Goal: Task Accomplishment & Management: Complete application form

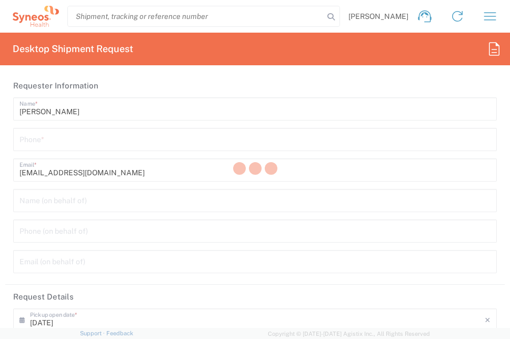
type input "[GEOGRAPHIC_DATA]"
type input "3229"
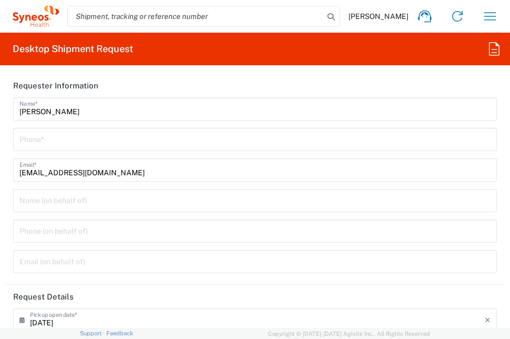
click at [105, 143] on input "tel" at bounding box center [254, 138] width 471 height 18
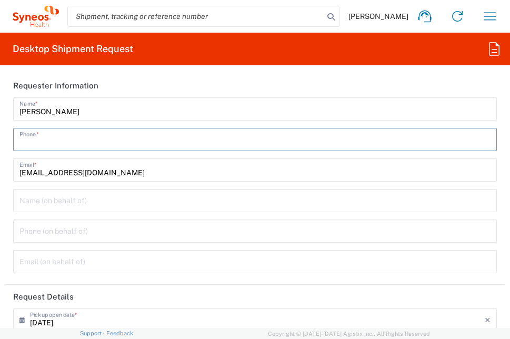
type input "Syneos Health Germany GMBH"
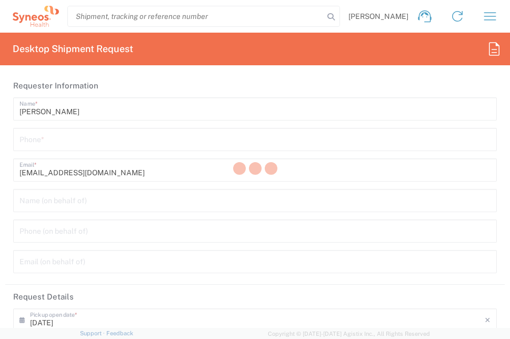
type input "3229"
type input "Germany"
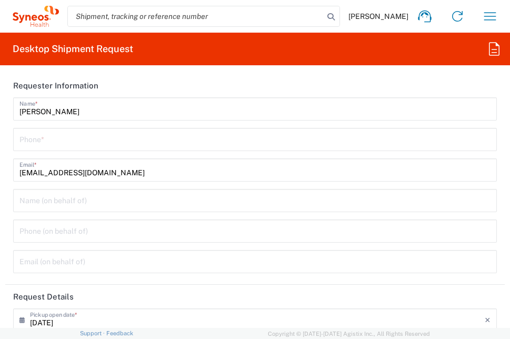
type input "Syneos Health Germany GMBH"
click at [64, 139] on input "tel" at bounding box center [254, 138] width 471 height 18
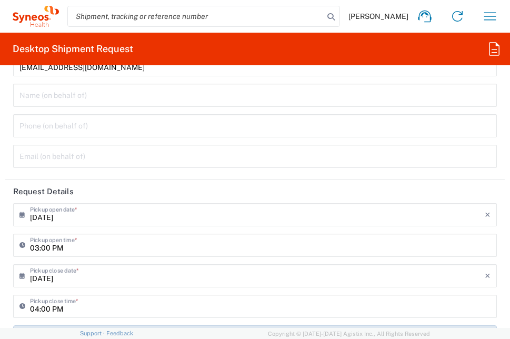
scroll to position [158, 0]
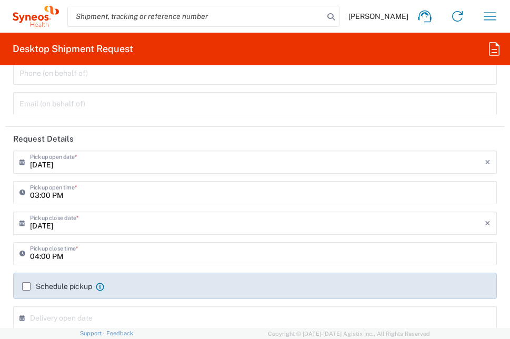
type input "+491735292758"
click at [96, 161] on input "09/08/2025" at bounding box center [257, 161] width 454 height 18
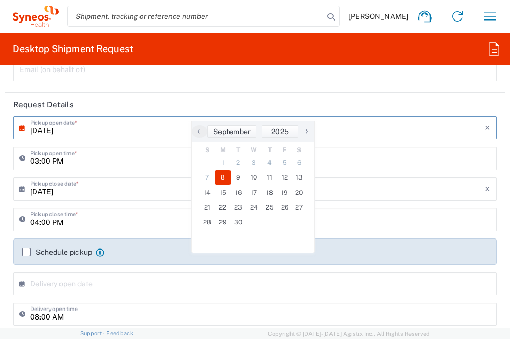
scroll to position [210, 0]
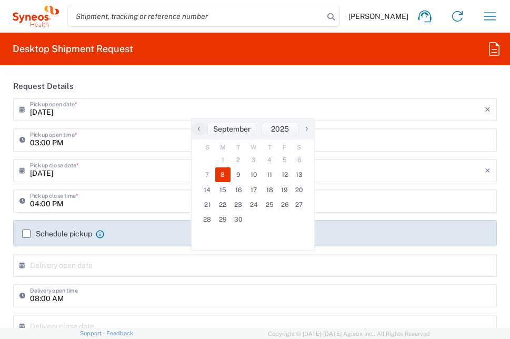
click at [124, 233] on agx-checkbox-control "Schedule pickup When scheduling a pickup please be sure to meet the following c…" at bounding box center [255, 233] width 466 height 9
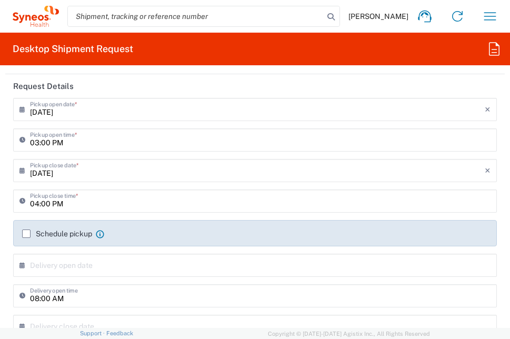
click at [25, 231] on label "Schedule pickup" at bounding box center [57, 233] width 70 height 8
click at [26, 234] on input "Schedule pickup" at bounding box center [26, 234] width 0 height 0
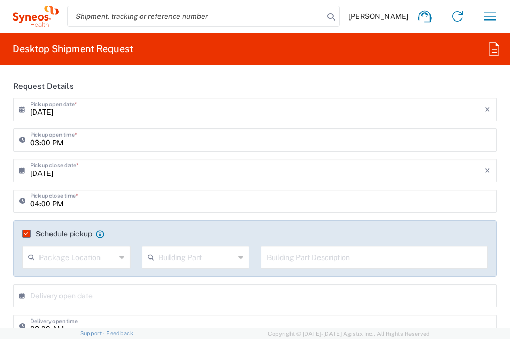
click at [27, 232] on label "Schedule pickup" at bounding box center [57, 233] width 70 height 8
click at [24, 234] on input "Schedule pickup" at bounding box center [24, 234] width 0 height 0
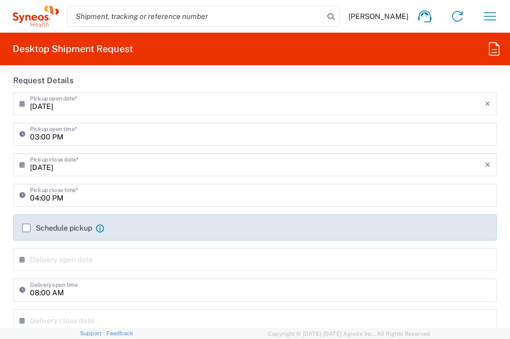
scroll to position [263, 0]
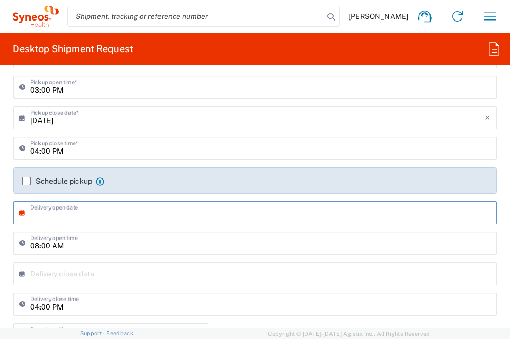
click at [146, 208] on input "text" at bounding box center [257, 212] width 454 height 18
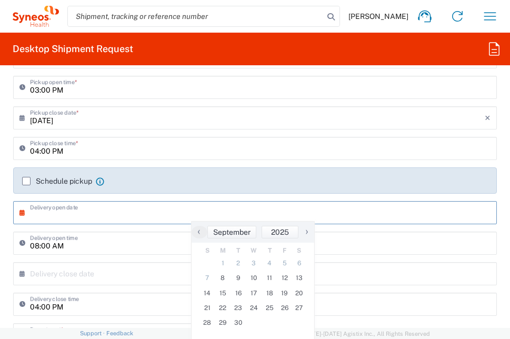
click at [198, 211] on input "text" at bounding box center [257, 212] width 454 height 18
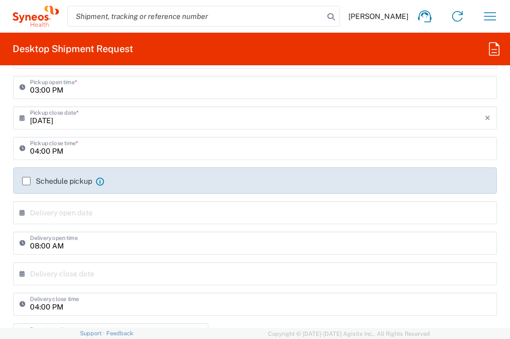
click at [170, 194] on div "Schedule pickup When scheduling a pickup please be sure to meet the following c…" at bounding box center [255, 184] width 494 height 34
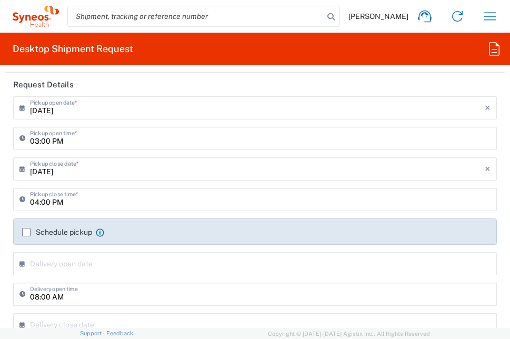
scroll to position [210, 0]
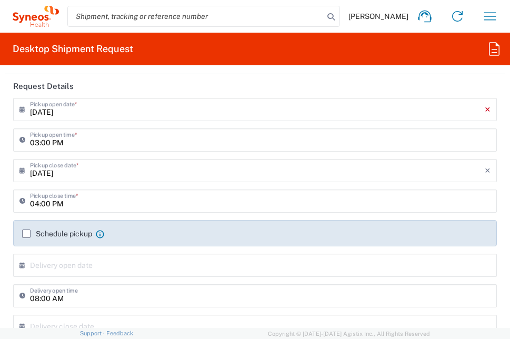
click at [484, 110] on icon "×" at bounding box center [487, 109] width 6 height 17
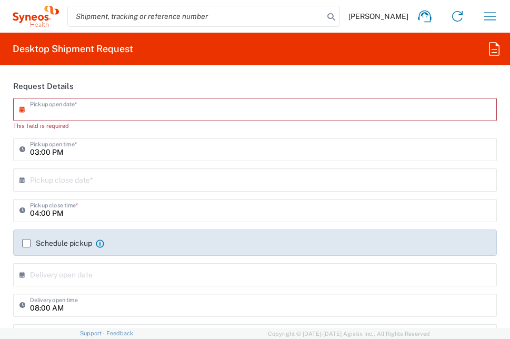
click at [134, 184] on input "text" at bounding box center [257, 179] width 454 height 18
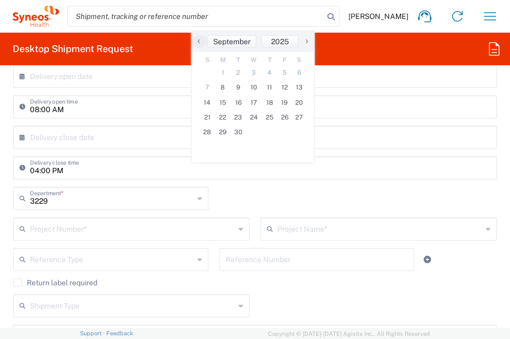
scroll to position [421, 0]
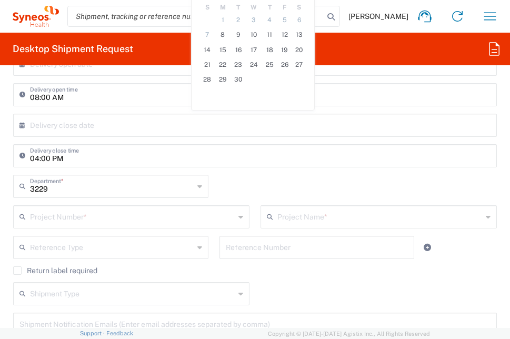
drag, startPoint x: 80, startPoint y: 217, endPoint x: 96, endPoint y: 215, distance: 16.4
click at [80, 217] on input "text" at bounding box center [132, 216] width 205 height 18
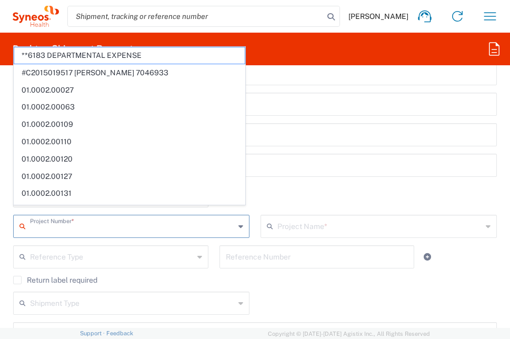
scroll to position [430, 0]
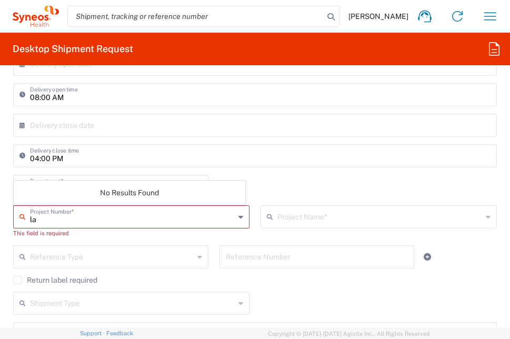
type input "l"
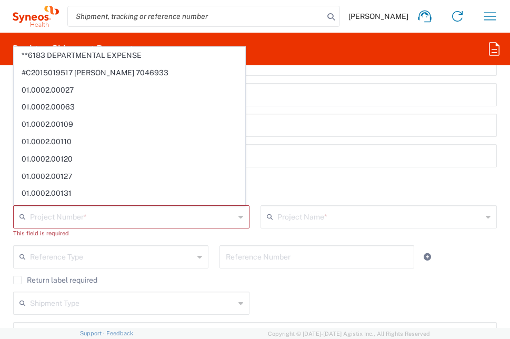
click at [78, 217] on input "text" at bounding box center [132, 216] width 205 height 18
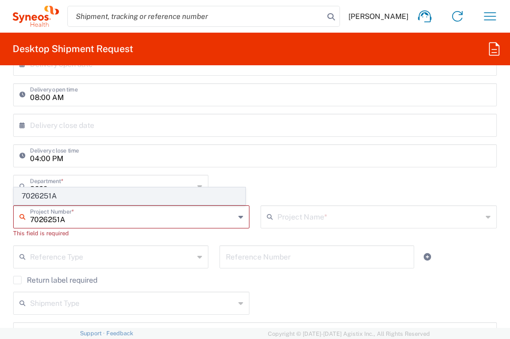
type input "7026251A"
click at [80, 197] on span "7026251A" at bounding box center [129, 196] width 230 height 16
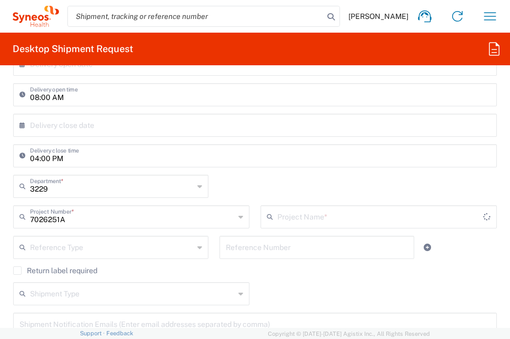
click at [291, 213] on input "text" at bounding box center [380, 216] width 206 height 18
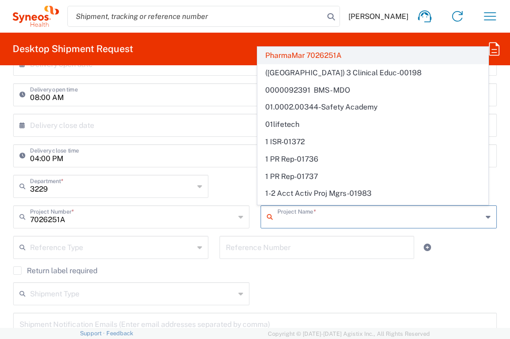
click at [306, 57] on span "PharmaMar 7026251A" at bounding box center [373, 55] width 230 height 16
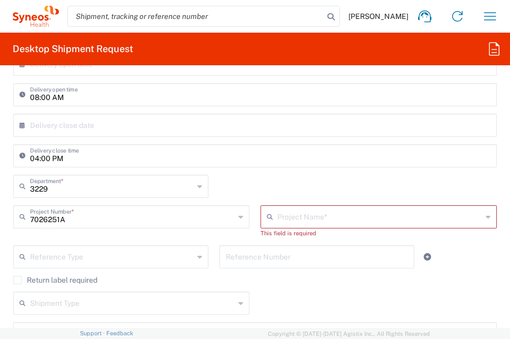
click at [96, 252] on input "text" at bounding box center [112, 256] width 164 height 18
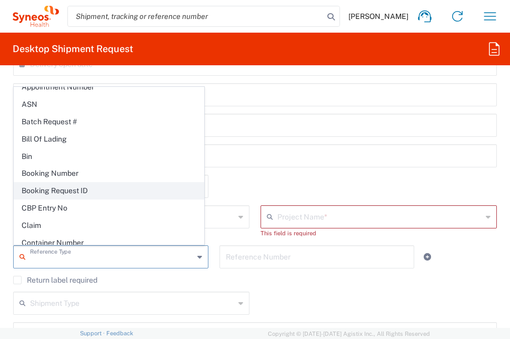
scroll to position [210, 0]
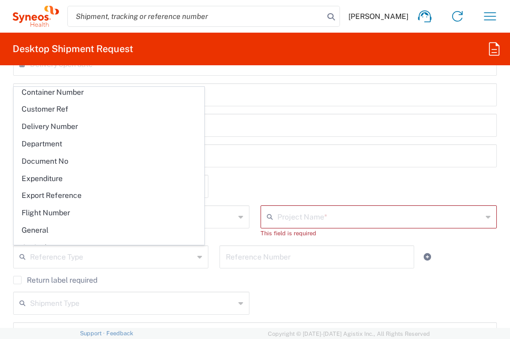
click at [269, 178] on div "3229 Department * 3229 3000 3100 3109 3110 3111 3112 3125 3130 3135 3136 3150 3…" at bounding box center [255, 190] width 494 height 31
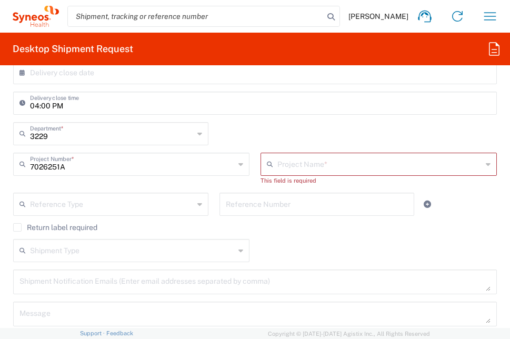
scroll to position [535, 0]
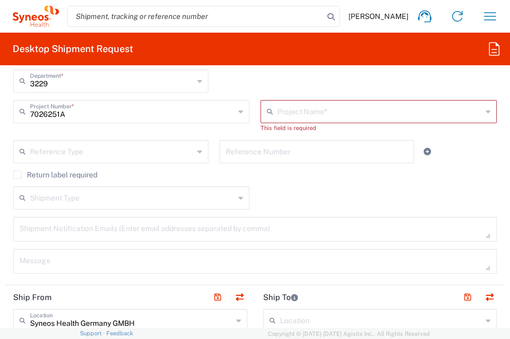
click at [120, 198] on input "text" at bounding box center [132, 197] width 205 height 18
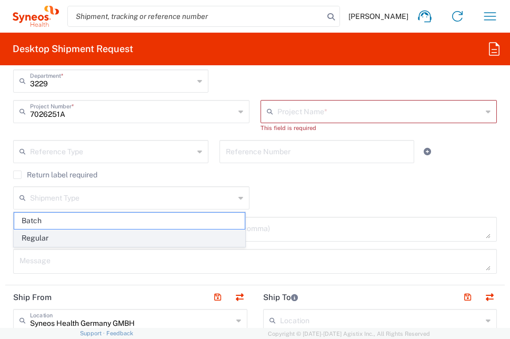
click at [87, 240] on span "Regular" at bounding box center [129, 238] width 230 height 16
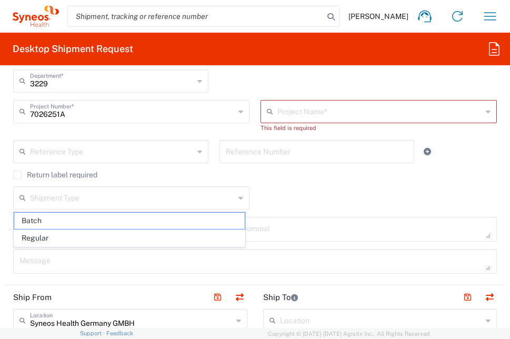
type input "Regular"
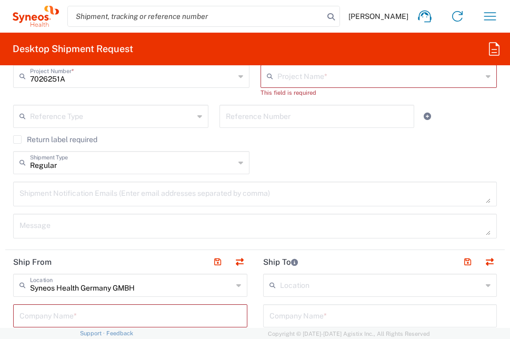
scroll to position [588, 0]
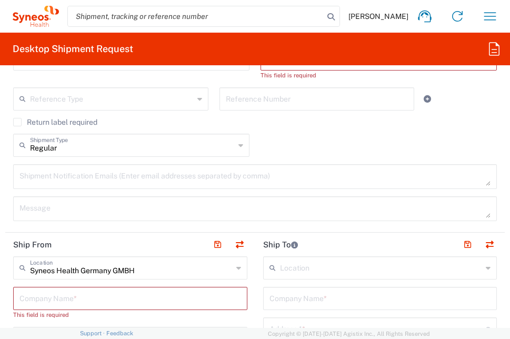
click at [199, 176] on textarea at bounding box center [254, 176] width 471 height 18
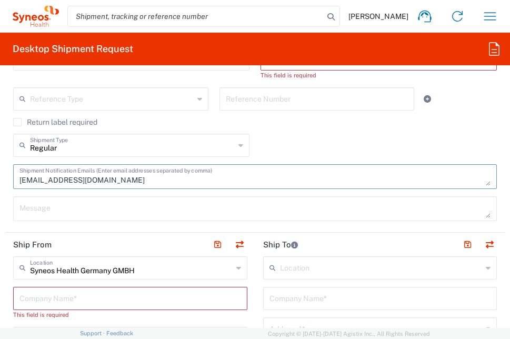
type textarea "maja.vaak@syneoshealth.com"
click at [145, 202] on textarea at bounding box center [254, 208] width 471 height 18
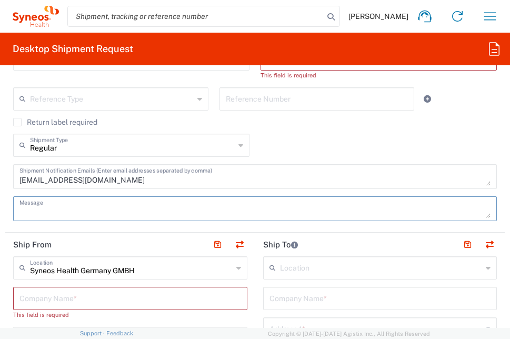
scroll to position [641, 0]
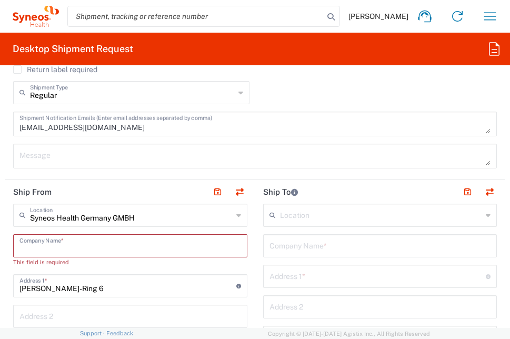
click at [135, 248] on input "text" at bounding box center [129, 245] width 221 height 18
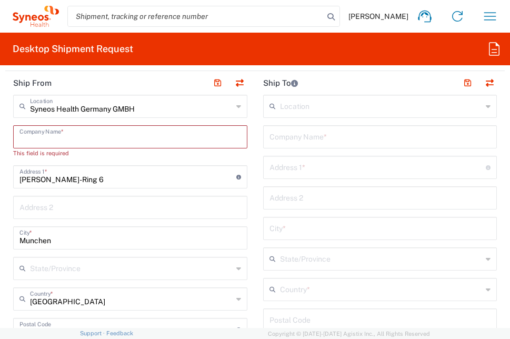
scroll to position [746, 0]
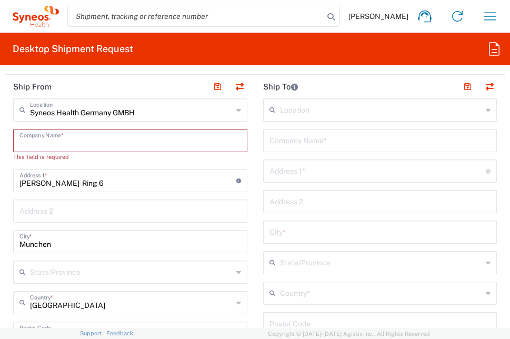
type input "S"
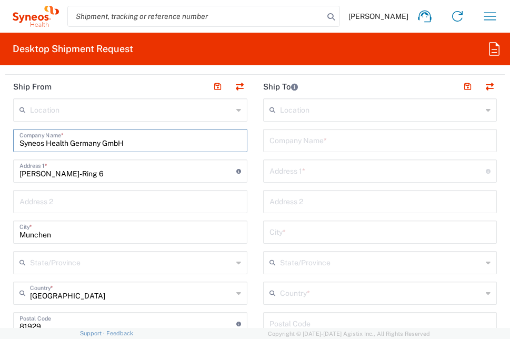
scroll to position [693, 0]
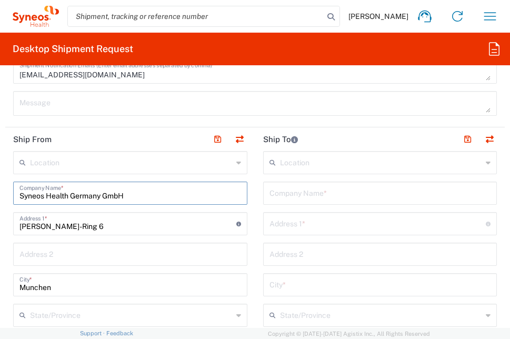
type input "Syneos Health Germany GmbH"
click at [302, 163] on input "text" at bounding box center [381, 162] width 203 height 18
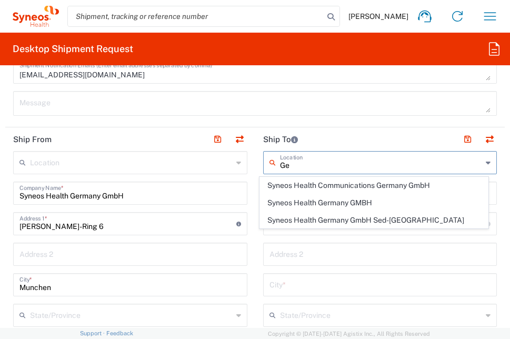
type input "G"
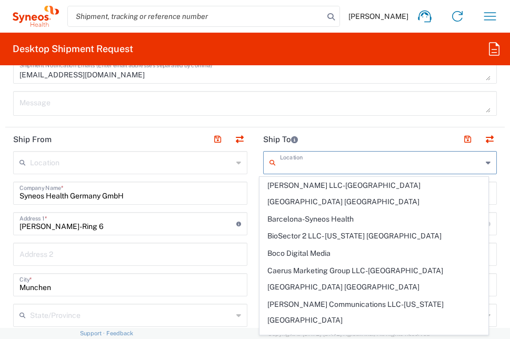
click at [357, 138] on header "Ship To" at bounding box center [380, 139] width 250 height 24
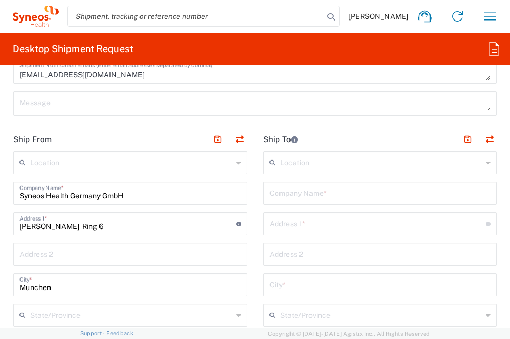
click at [323, 195] on input "text" at bounding box center [379, 192] width 221 height 18
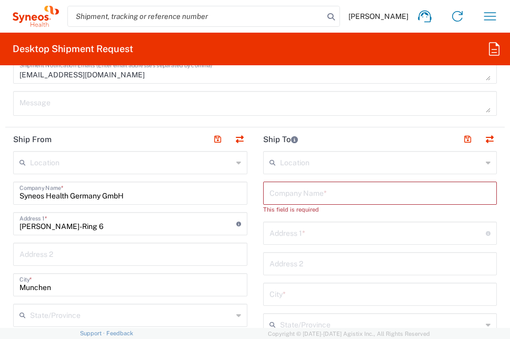
click at [280, 188] on input "text" at bounding box center [379, 192] width 221 height 18
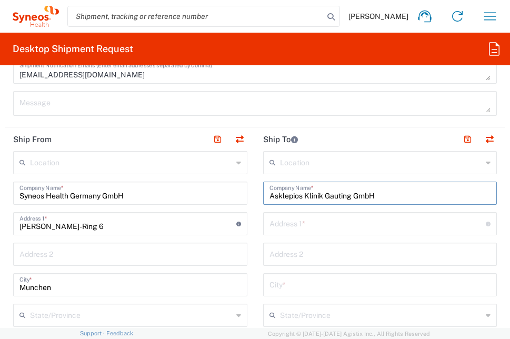
click at [319, 224] on input "text" at bounding box center [377, 223] width 217 height 18
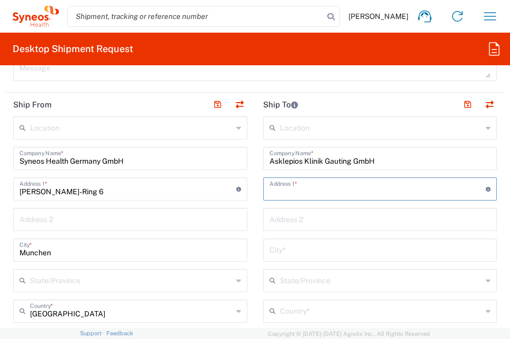
scroll to position [746, 0]
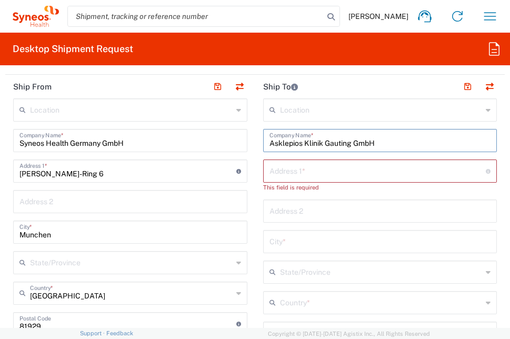
click at [374, 144] on input "Asklepios Klinik Gauting GmbH" at bounding box center [379, 139] width 221 height 18
type input "Asklepios Klinik Gauting GmbH"
click at [364, 167] on input "text" at bounding box center [377, 170] width 217 height 18
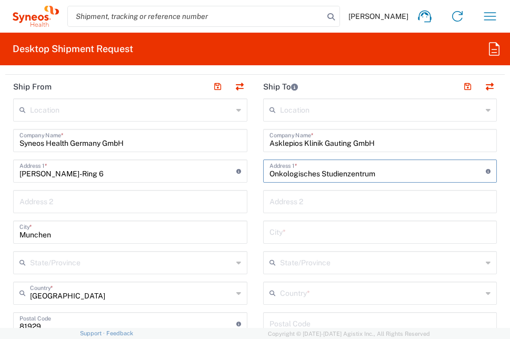
type input "Onkologisches Studienzentrum"
click at [357, 198] on input "text" at bounding box center [379, 200] width 221 height 18
type input "T"
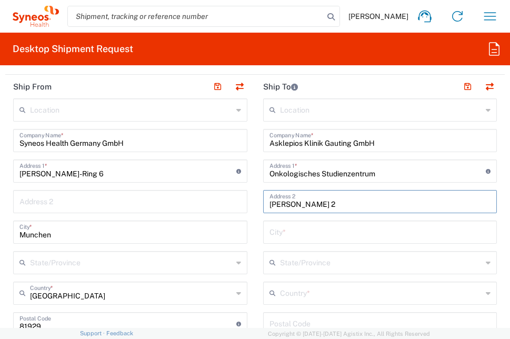
type input "Robert-Koch-Allee 2"
click at [334, 229] on input "text" at bounding box center [379, 231] width 221 height 18
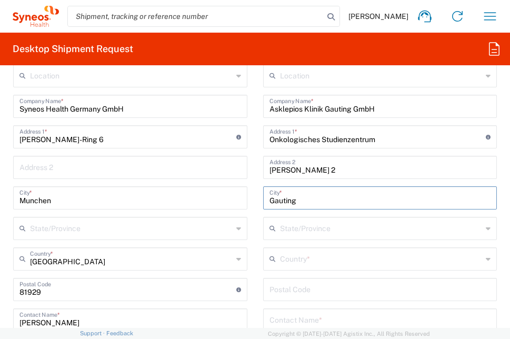
scroll to position [798, 0]
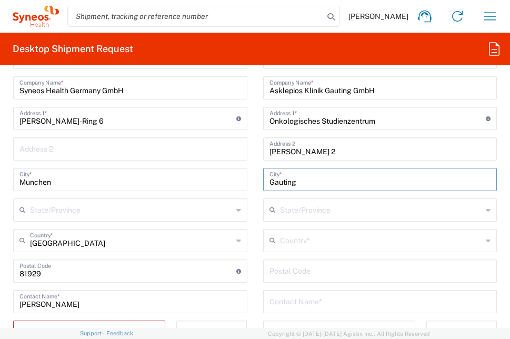
type input "Gauting"
click at [317, 210] on input "text" at bounding box center [381, 209] width 203 height 18
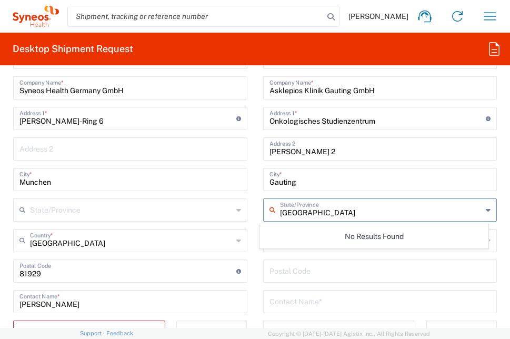
type input "Bavaria"
drag, startPoint x: 493, startPoint y: 203, endPoint x: 473, endPoint y: 208, distance: 20.5
click at [493, 203] on main "Location Addison Whitney LLC-Morrisvile NC US Barcelona-Syneos Health BioSector…" at bounding box center [380, 267] width 250 height 442
click at [313, 216] on input "text" at bounding box center [381, 209] width 203 height 18
click at [298, 211] on input "text" at bounding box center [381, 209] width 203 height 18
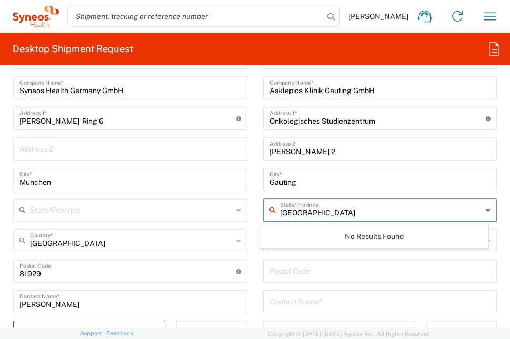
drag, startPoint x: 314, startPoint y: 216, endPoint x: 269, endPoint y: 215, distance: 44.2
click at [268, 218] on div "germany State/Province" at bounding box center [380, 209] width 234 height 23
type input "Bavaria"
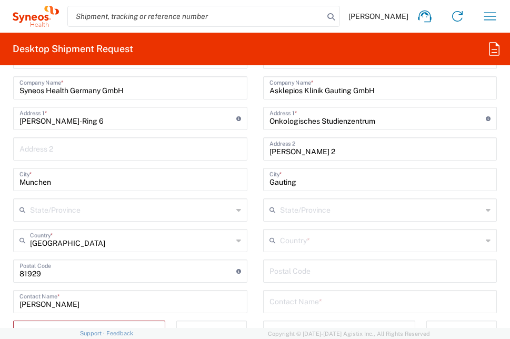
click at [345, 211] on input "text" at bounding box center [381, 209] width 203 height 18
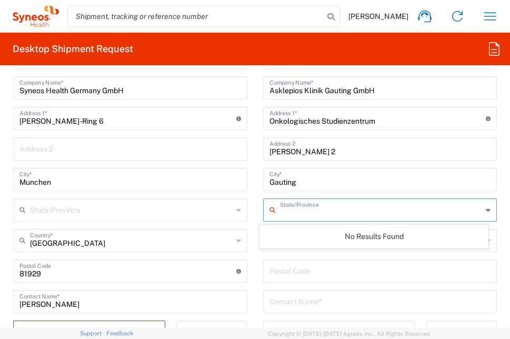
drag, startPoint x: 257, startPoint y: 271, endPoint x: 275, endPoint y: 269, distance: 18.5
click at [257, 271] on main "Location Addison Whitney LLC-Morrisvile NC US Barcelona-Syneos Health BioSector…" at bounding box center [380, 267] width 250 height 442
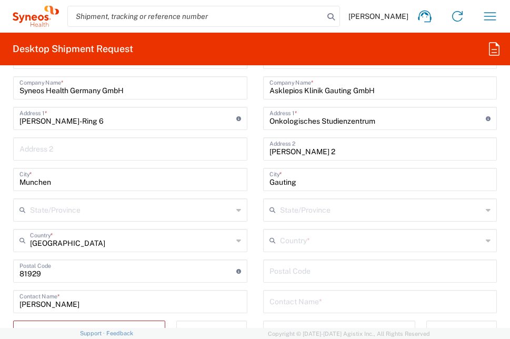
click at [322, 246] on input "text" at bounding box center [381, 239] width 203 height 18
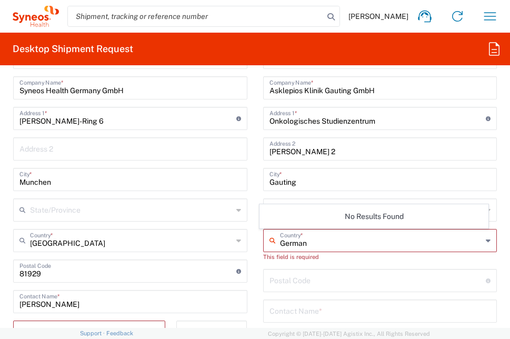
type input "Germany"
type input "-- Choose --"
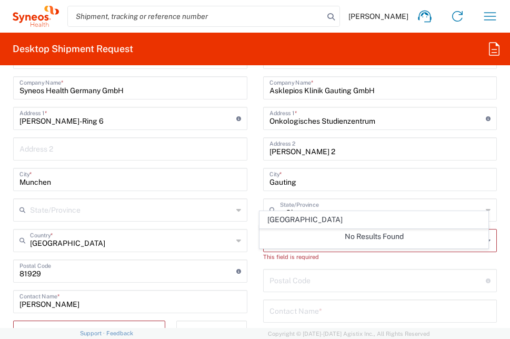
type input "Germany"
click at [310, 201] on input "-- Choose --" at bounding box center [381, 209] width 203 height 18
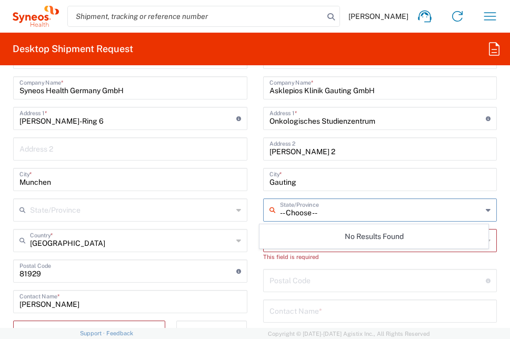
click at [289, 241] on div "No Results Found" at bounding box center [373, 236] width 229 height 24
drag, startPoint x: 288, startPoint y: 245, endPoint x: 305, endPoint y: 235, distance: 19.3
click at [289, 245] on div "No Results Found" at bounding box center [373, 236] width 229 height 24
drag, startPoint x: 351, startPoint y: 252, endPoint x: 332, endPoint y: 260, distance: 20.0
click at [350, 253] on div "This field is required" at bounding box center [380, 256] width 234 height 9
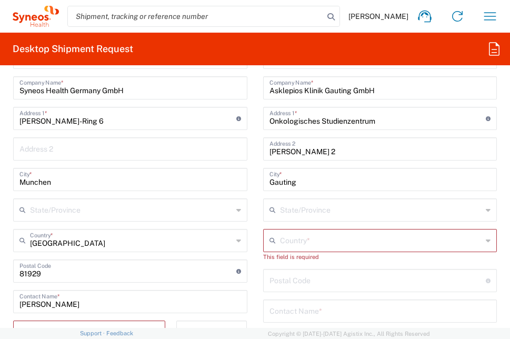
drag, startPoint x: 331, startPoint y: 261, endPoint x: 282, endPoint y: 260, distance: 48.4
click at [329, 261] on div "Location Addison Whitney LLC-Morrisvile NC US Barcelona-Syneos Health BioSector…" at bounding box center [380, 271] width 234 height 451
click at [290, 242] on input "text" at bounding box center [381, 239] width 203 height 18
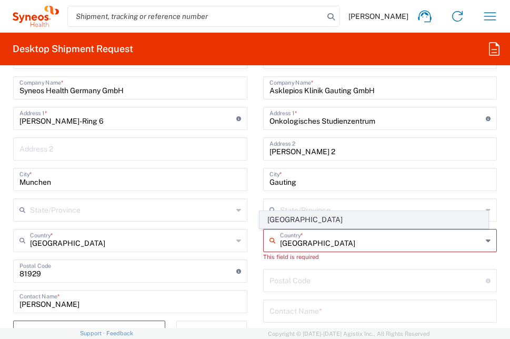
type input "Germany"
click at [286, 224] on span "Germany" at bounding box center [374, 219] width 228 height 16
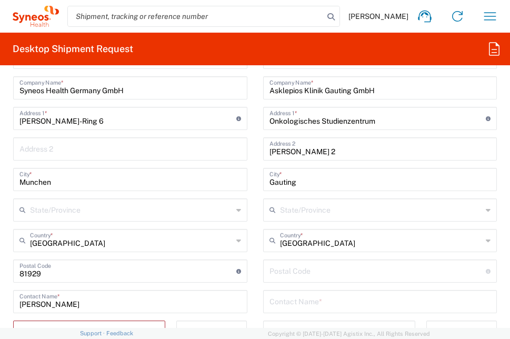
click at [300, 211] on input "text" at bounding box center [381, 209] width 203 height 18
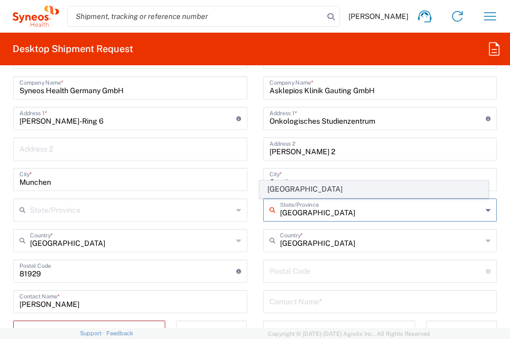
type input "Bavaria"
click at [297, 189] on span "Bavaria" at bounding box center [374, 189] width 228 height 16
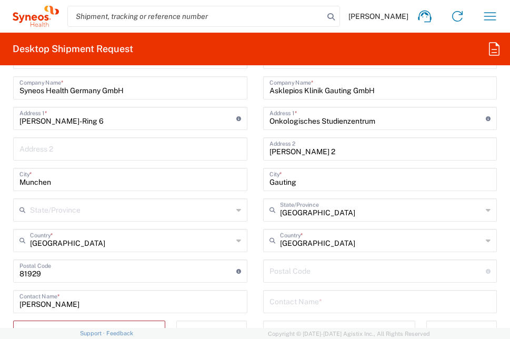
click at [286, 275] on input "undefined" at bounding box center [377, 270] width 217 height 18
type input "82131"
click at [301, 304] on input "text" at bounding box center [379, 300] width 221 height 18
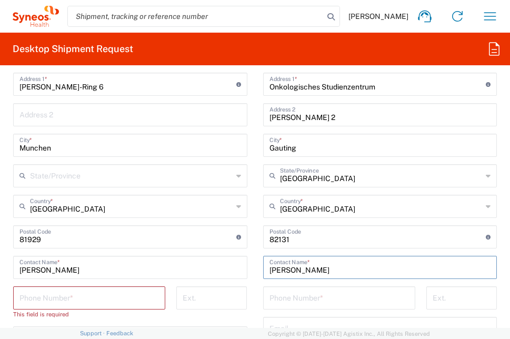
scroll to position [851, 0]
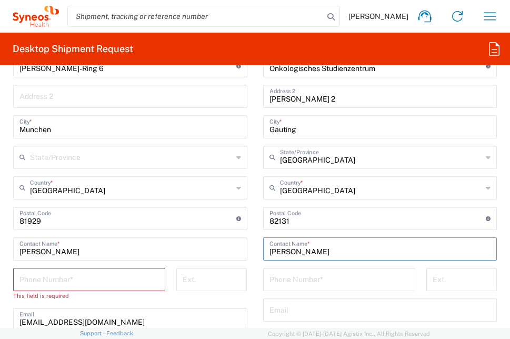
type input "Silke Noeller-Granget"
click at [352, 280] on input "tel" at bounding box center [338, 278] width 139 height 18
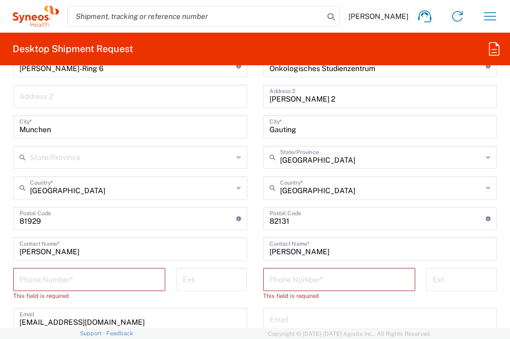
click at [285, 281] on input "tel" at bounding box center [338, 278] width 139 height 18
paste input "+49 89 85791 6472"
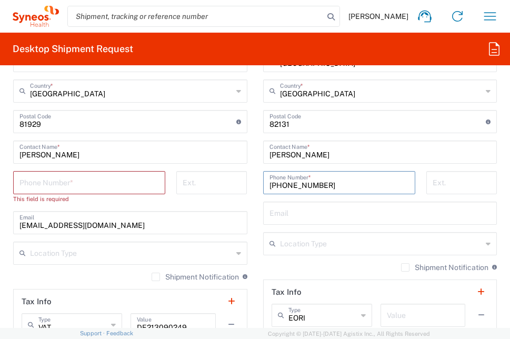
scroll to position [956, 0]
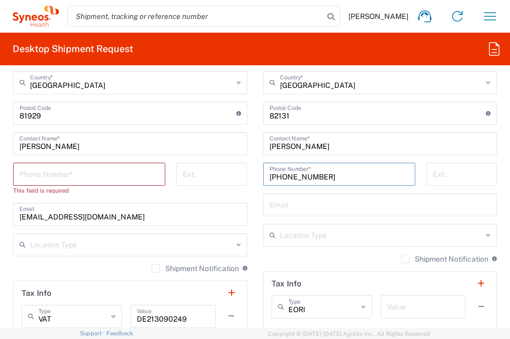
type input "+49 89 85791 6472"
click at [310, 207] on input "text" at bounding box center [379, 204] width 221 height 18
click at [306, 207] on input "text" at bounding box center [379, 204] width 221 height 18
paste input "s.noeller@asklepios.com"
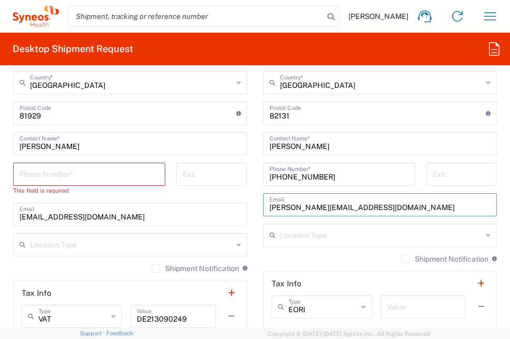
type input "s.noeller@asklepios.com"
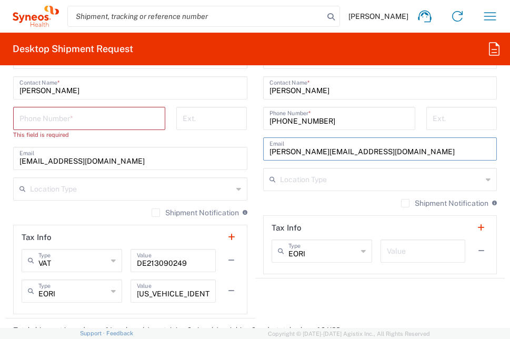
scroll to position [1009, 0]
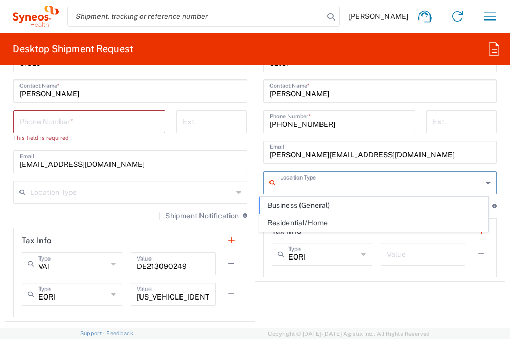
click at [360, 187] on input "text" at bounding box center [381, 182] width 203 height 18
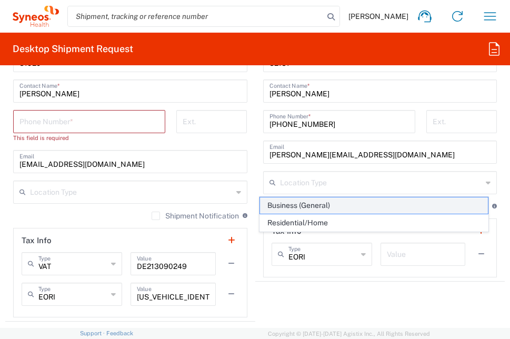
click at [344, 210] on span "Business (General)" at bounding box center [374, 205] width 228 height 16
type input "Business (General)"
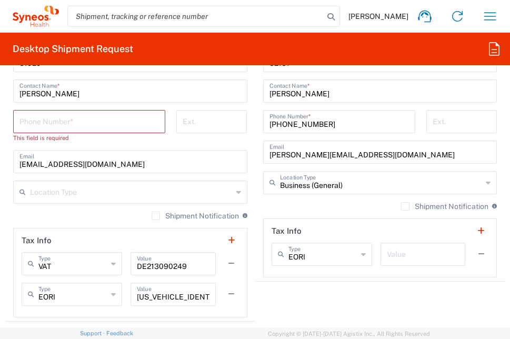
click at [309, 207] on div "Shipment Notification If checked, a shipment notification email will be sent to…" at bounding box center [380, 209] width 234 height 17
click at [401, 207] on label "Shipment Notification" at bounding box center [444, 206] width 87 height 8
click at [405, 206] on input "Shipment Notification" at bounding box center [405, 206] width 0 height 0
click at [123, 125] on input "tel" at bounding box center [88, 121] width 139 height 18
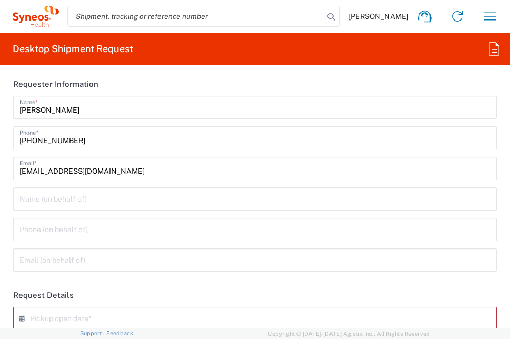
scroll to position [0, 0]
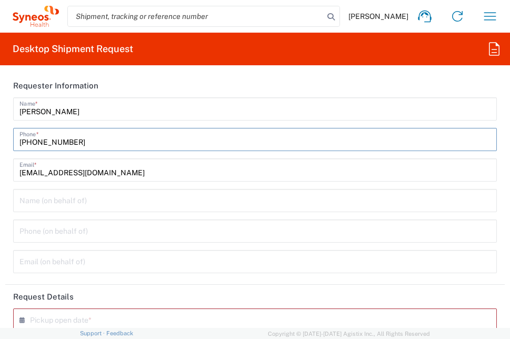
drag, startPoint x: 89, startPoint y: 141, endPoint x: 7, endPoint y: 140, distance: 82.1
click at [7, 140] on main "Maja Vaak Name * +491735292758 Phone * maja.vaak@syneoshealth.com Email * Name …" at bounding box center [254, 188] width 499 height 183
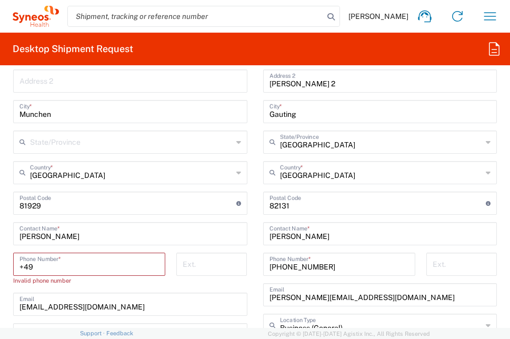
scroll to position [947, 0]
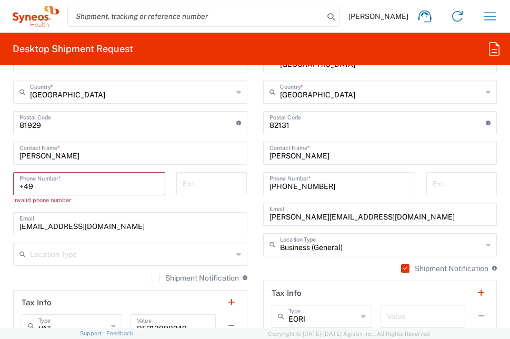
drag, startPoint x: 61, startPoint y: 193, endPoint x: 44, endPoint y: 188, distance: 17.5
click at [60, 193] on div "+49 Phone Number *" at bounding box center [89, 183] width 152 height 23
drag, startPoint x: 42, startPoint y: 188, endPoint x: 11, endPoint y: 185, distance: 31.1
click at [11, 185] on div "+49 Phone Number * Invalid phone number" at bounding box center [89, 192] width 163 height 40
paste input "1735292758"
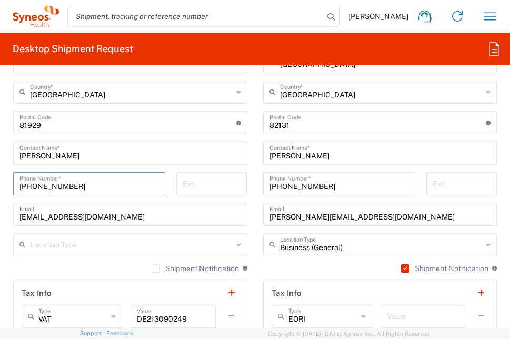
type input "+491735292758"
click at [191, 191] on input "tel" at bounding box center [212, 183] width 58 height 18
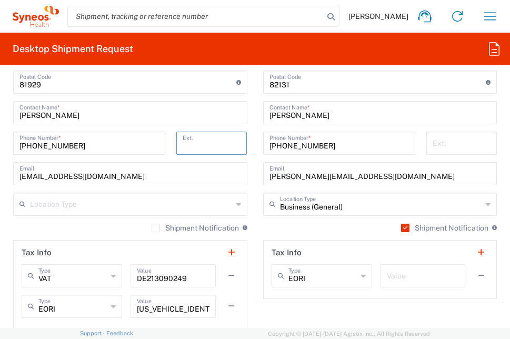
scroll to position [1052, 0]
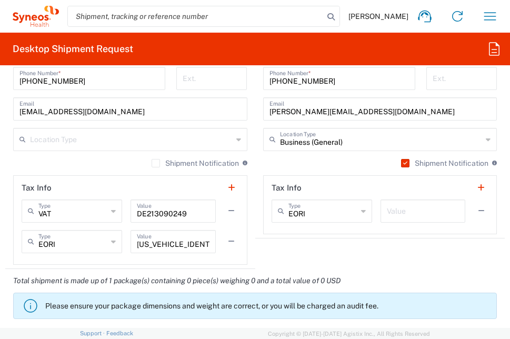
click at [151, 162] on label "Shipment Notification" at bounding box center [194, 163] width 87 height 8
click at [156, 163] on input "Shipment Notification" at bounding box center [156, 163] width 0 height 0
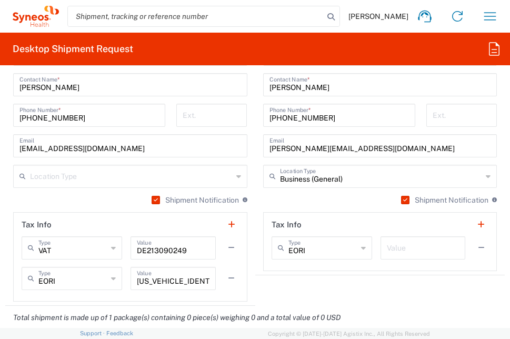
scroll to position [999, 0]
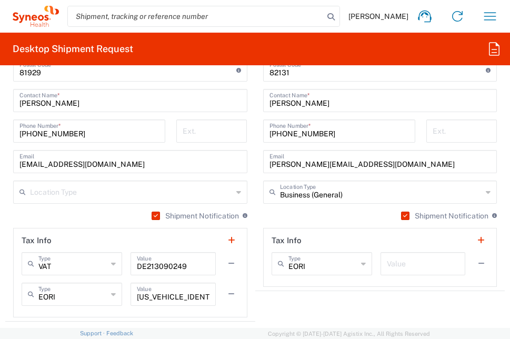
click at [401, 213] on label "Shipment Notification" at bounding box center [444, 215] width 87 height 8
click at [403, 216] on input "Shipment Notification" at bounding box center [403, 216] width 0 height 0
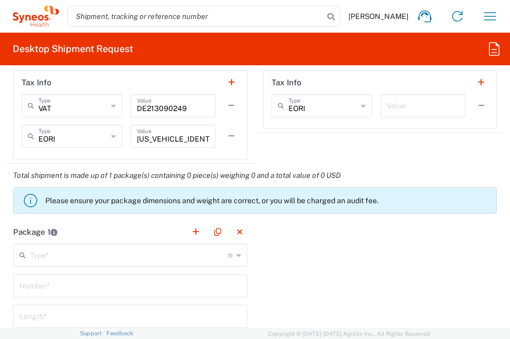
scroll to position [1210, 0]
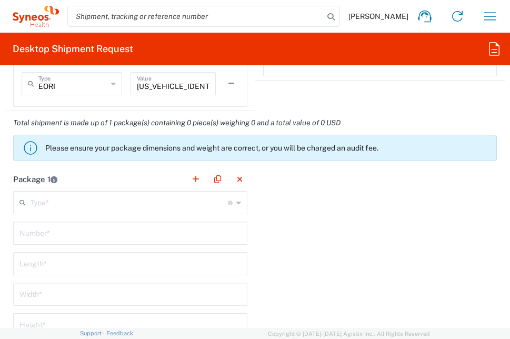
click at [176, 202] on input "text" at bounding box center [129, 202] width 198 height 18
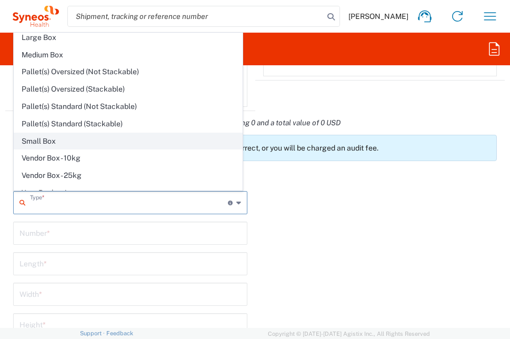
scroll to position [32, 0]
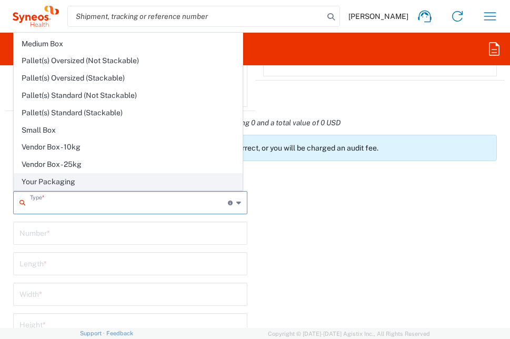
click at [121, 183] on span "Your Packaging" at bounding box center [128, 182] width 228 height 16
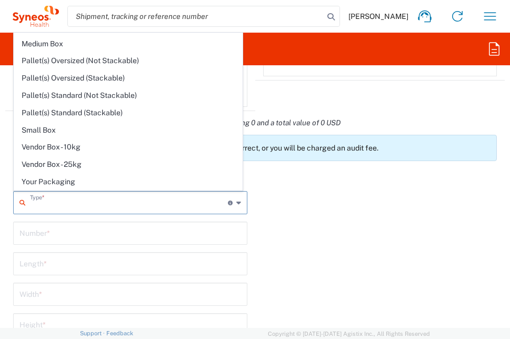
type input "Your Packaging"
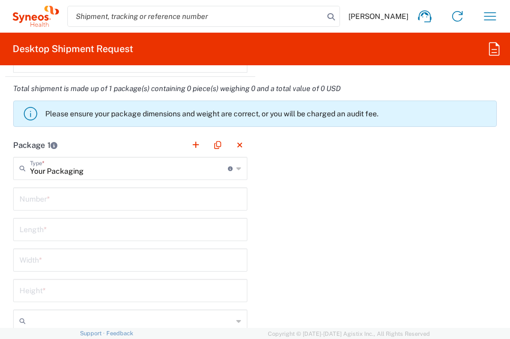
scroll to position [1262, 0]
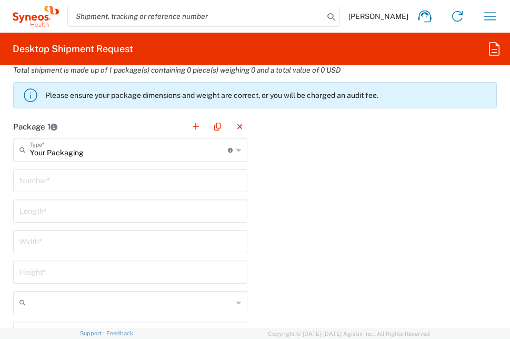
click at [123, 184] on input "text" at bounding box center [129, 179] width 221 height 18
type input "1"
click at [161, 211] on input "number" at bounding box center [129, 210] width 221 height 18
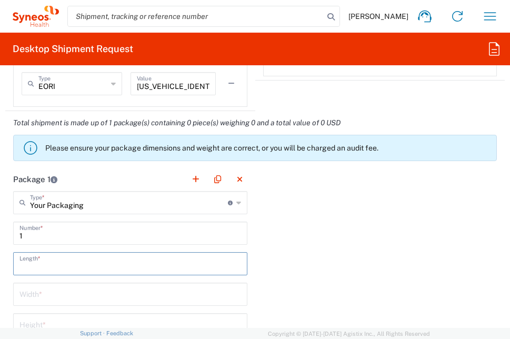
scroll to position [999, 0]
